Goal: Task Accomplishment & Management: Manage account settings

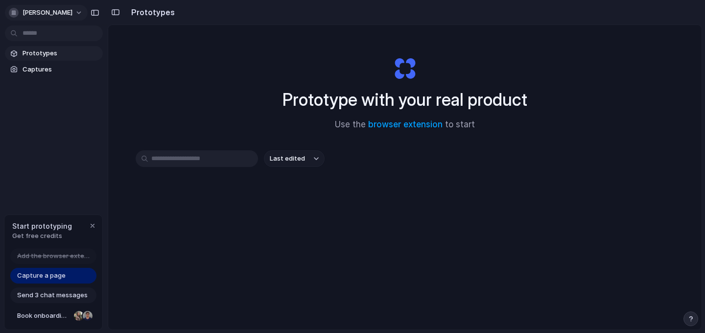
click at [31, 15] on span "[PERSON_NAME]" at bounding box center [48, 13] width 50 height 10
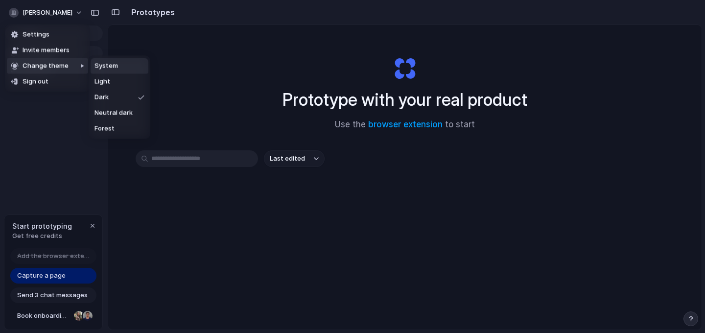
click at [279, 65] on div "Settings Invite members Change theme Sign out" at bounding box center [352, 166] width 705 height 333
